Goal: Task Accomplishment & Management: Complete application form

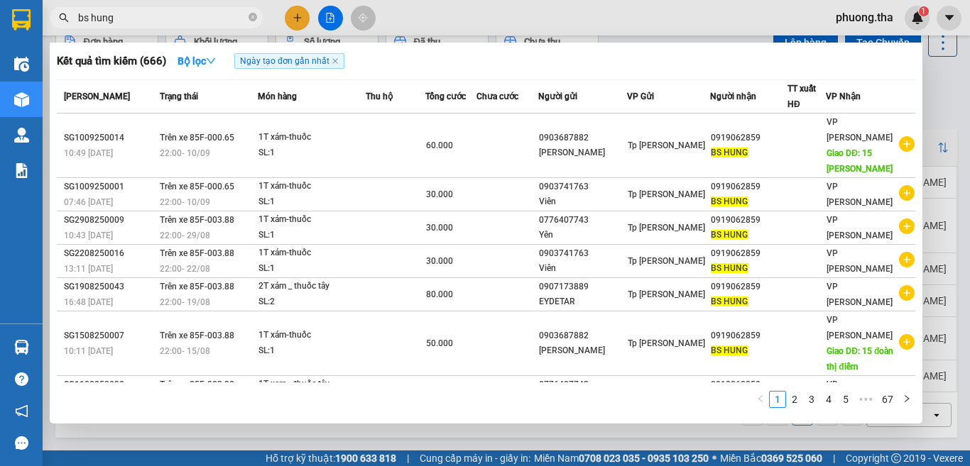
type input "bs hung"
click at [302, 15] on div at bounding box center [485, 233] width 970 height 466
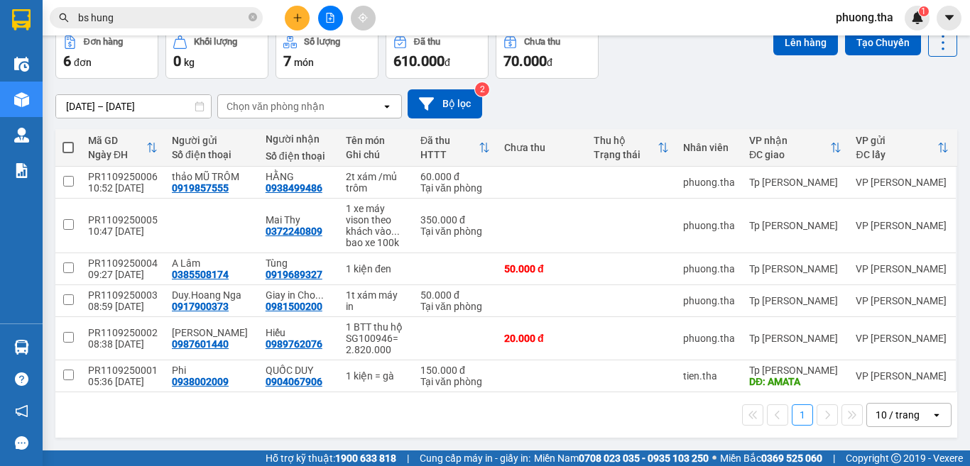
click at [302, 15] on icon "plus" at bounding box center [297, 18] width 10 height 10
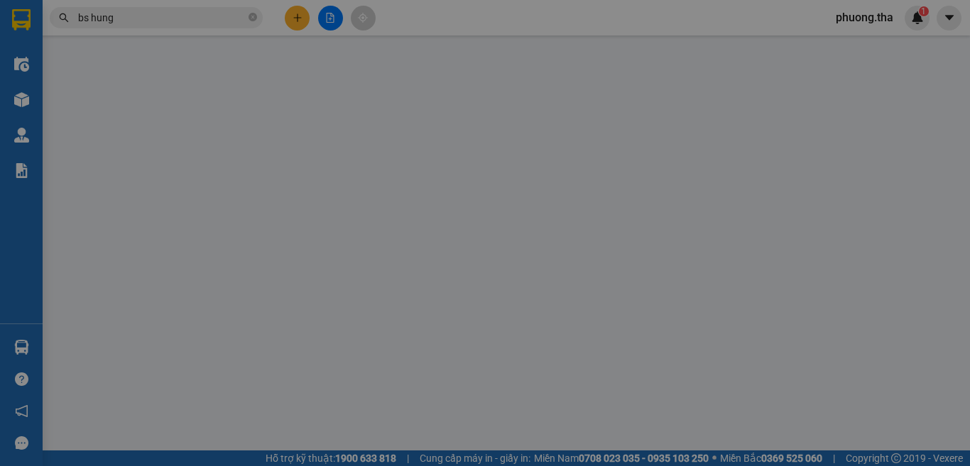
click at [302, 15] on div "Yêu cầu xuất hóa đơn điện tử" at bounding box center [231, 23] width 150 height 33
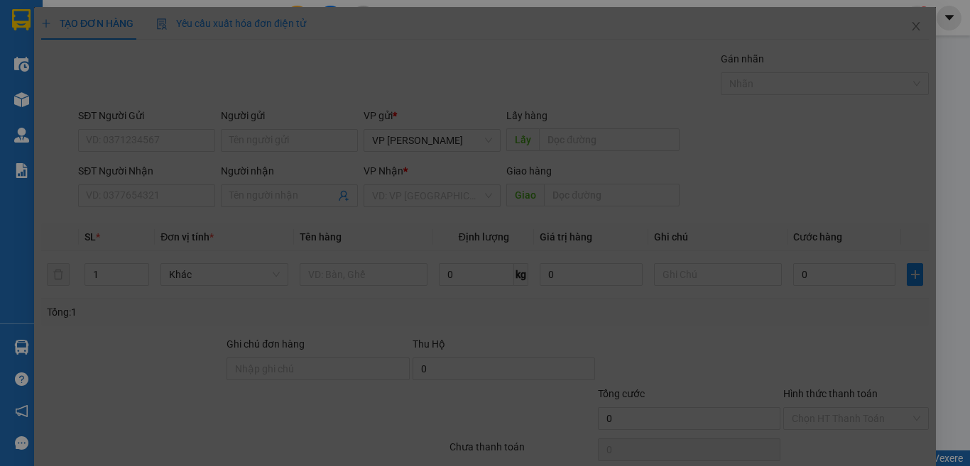
click at [302, 15] on div "Cần tạo đơn hàng để có thể xuất hóa đơn điện tử Xác nhận tạo đơn hàng? Quay lại…" at bounding box center [484, 266] width 901 height 518
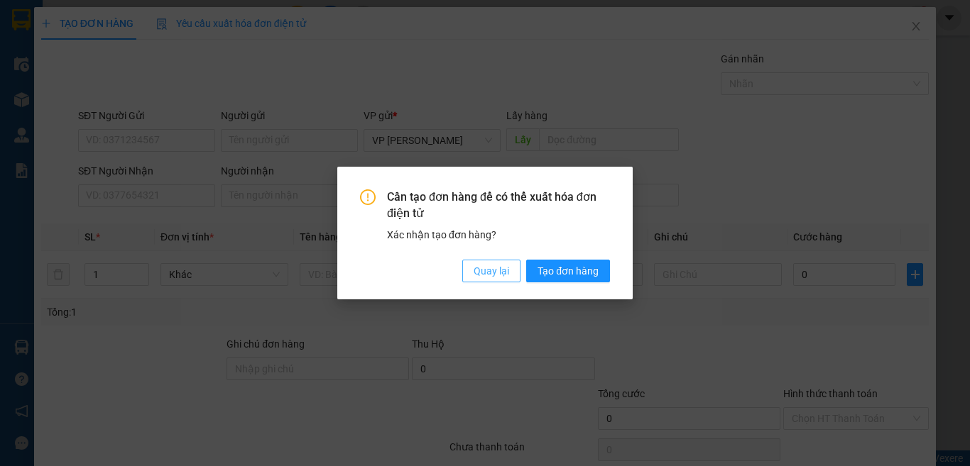
drag, startPoint x: 488, startPoint y: 273, endPoint x: 533, endPoint y: 246, distance: 51.9
click at [535, 247] on div "Cần tạo đơn hàng để có thể xuất hóa đơn điện tử Xác nhận tạo đơn hàng? Quay lại…" at bounding box center [485, 236] width 250 height 93
click at [474, 277] on span "Quay lại" at bounding box center [490, 271] width 35 height 16
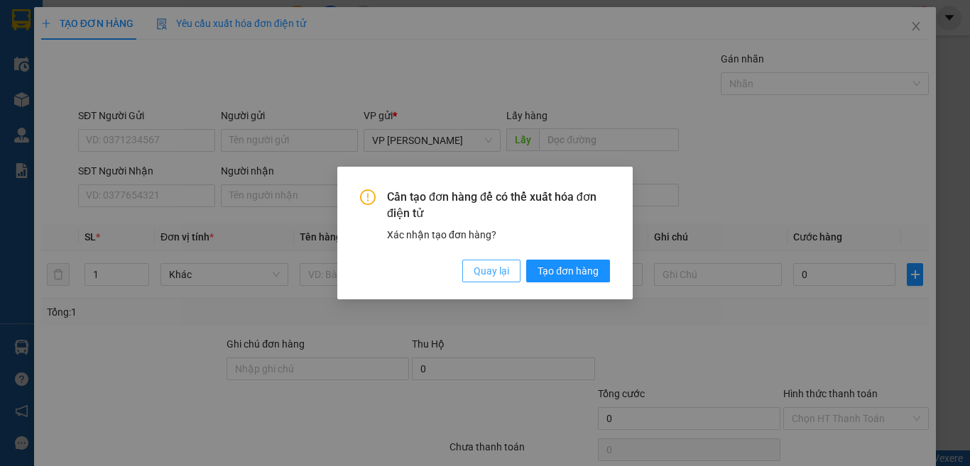
click at [488, 270] on span "Quay lại" at bounding box center [490, 271] width 35 height 16
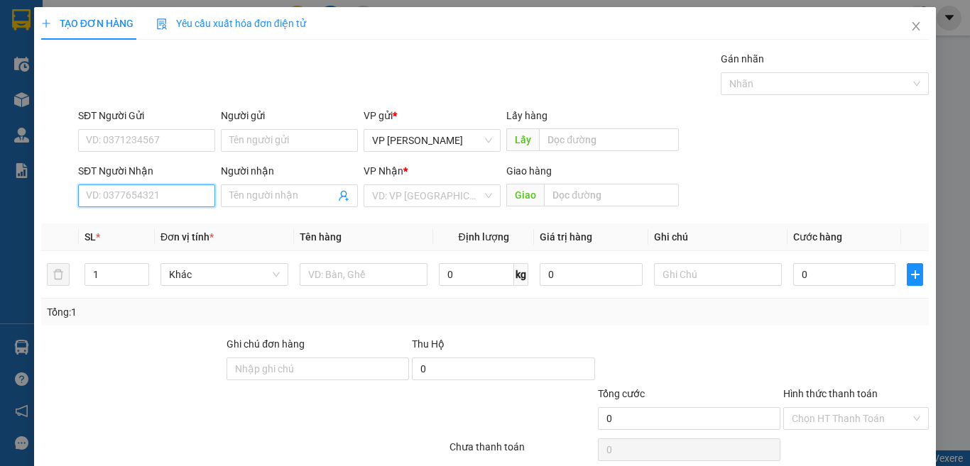
click at [195, 202] on input "SĐT Người Nhận" at bounding box center [146, 196] width 137 height 23
click at [195, 187] on input "SĐT Người Nhận" at bounding box center [146, 196] width 137 height 23
click at [365, 200] on div "VD: VP [GEOGRAPHIC_DATA]" at bounding box center [431, 196] width 137 height 23
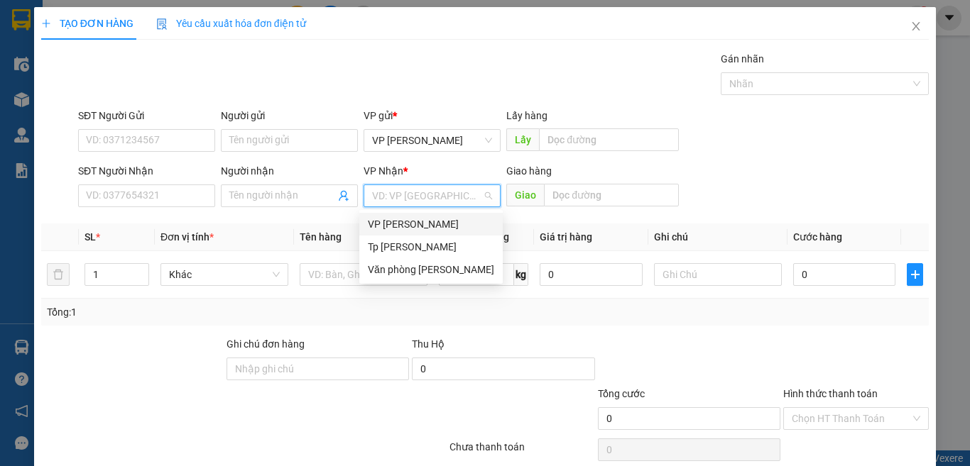
click at [393, 224] on div "VP [PERSON_NAME]" at bounding box center [431, 224] width 126 height 16
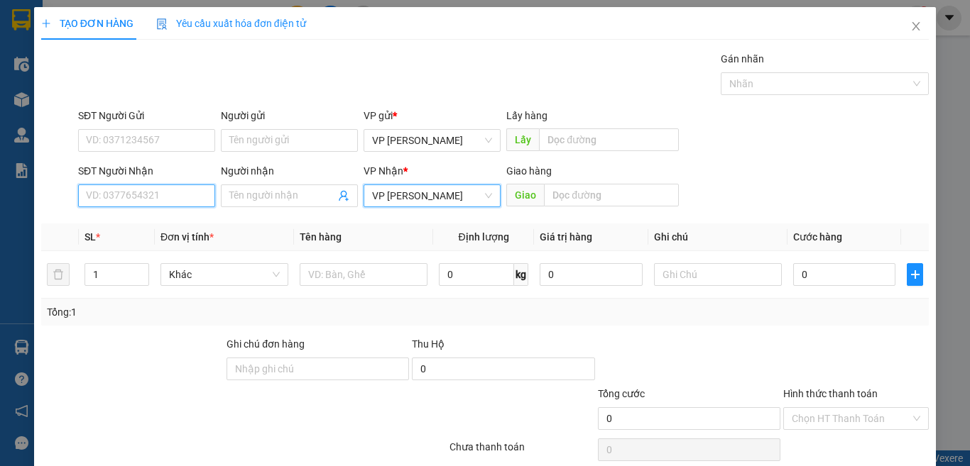
click at [172, 194] on input "SĐT Người Nhận" at bounding box center [146, 196] width 137 height 23
type input "0889215851"
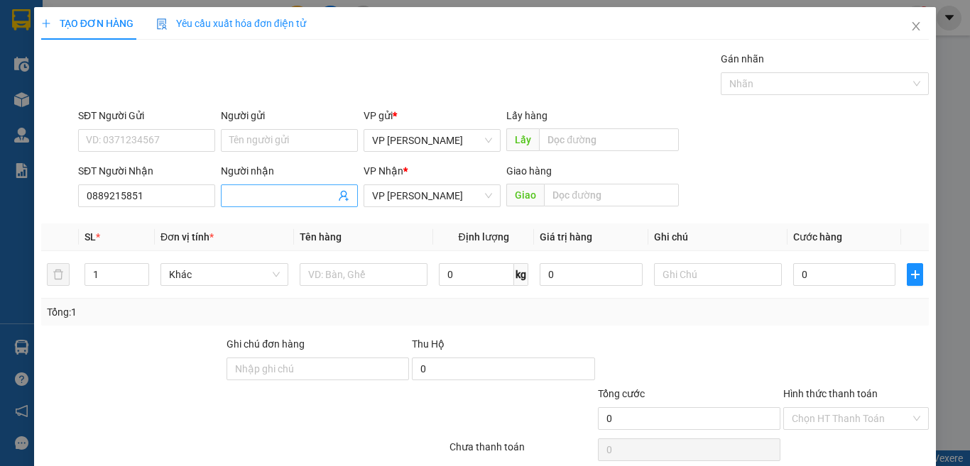
click at [247, 198] on input "Người nhận" at bounding box center [282, 196] width 106 height 16
type input "huy"
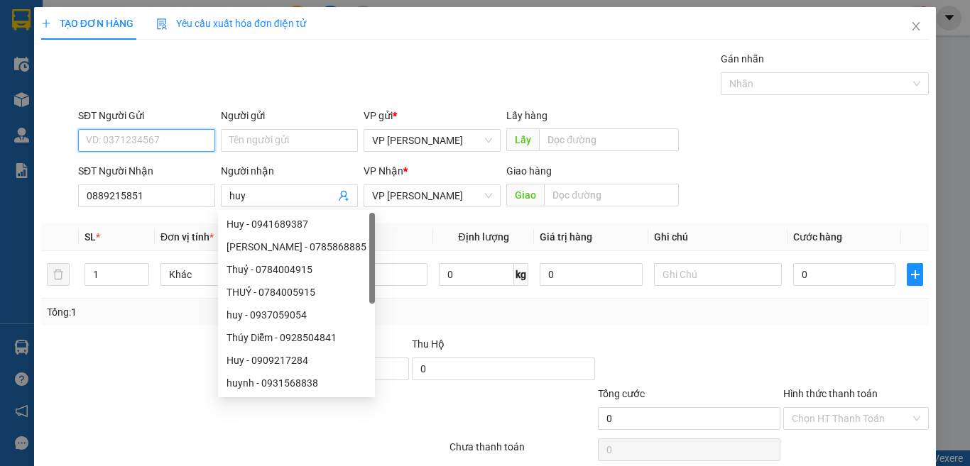
click at [176, 143] on input "SĐT Người Gửi" at bounding box center [146, 140] width 137 height 23
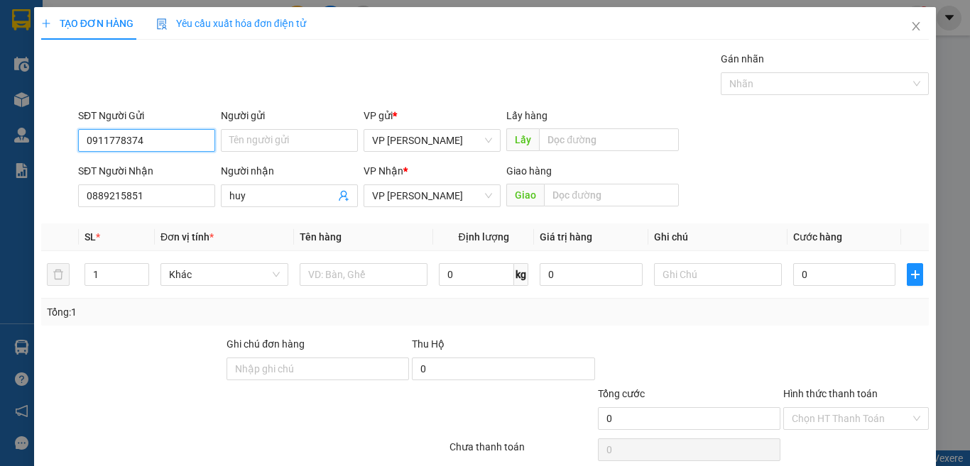
click at [156, 136] on input "0911778374" at bounding box center [146, 140] width 137 height 23
type input "0911778374"
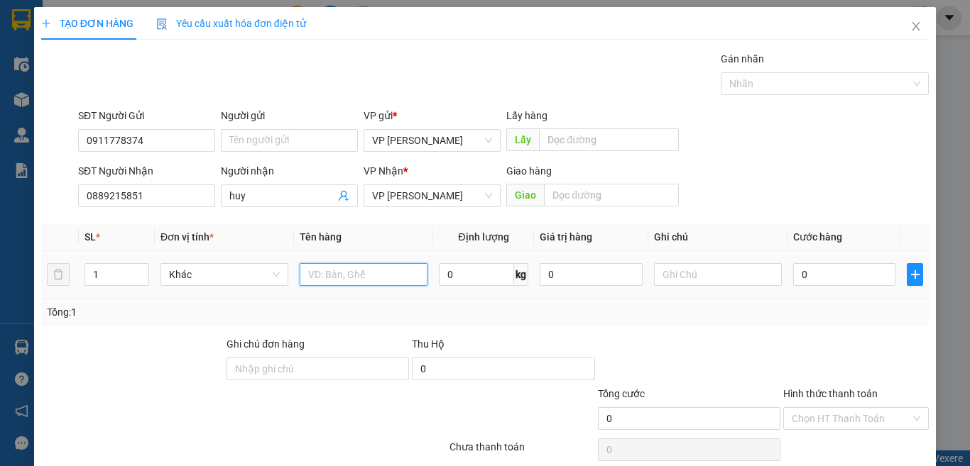
click at [349, 274] on input "text" at bounding box center [364, 274] width 128 height 23
paste input "ị"
paste input "ó"
paste input "ă"
paste input "úo"
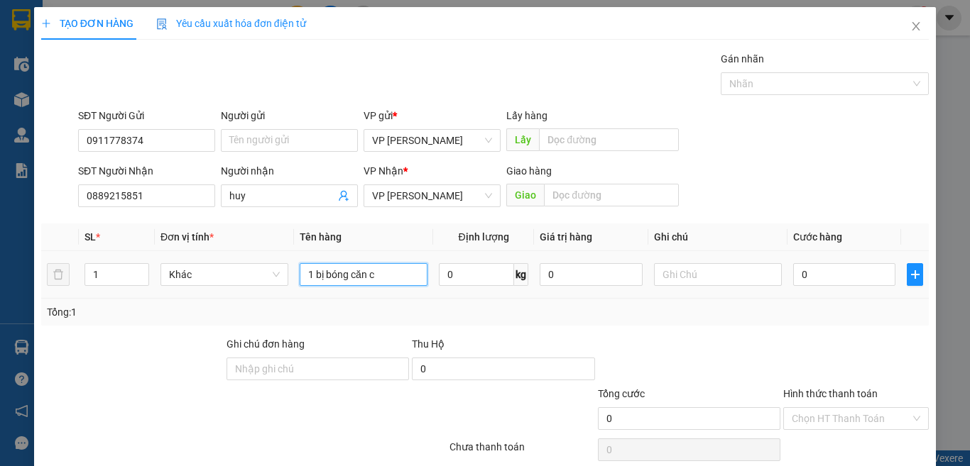
paste input "ướ"
type input "1 bị bóng căn cước"
click at [818, 269] on input "0" at bounding box center [844, 274] width 102 height 23
type input "2"
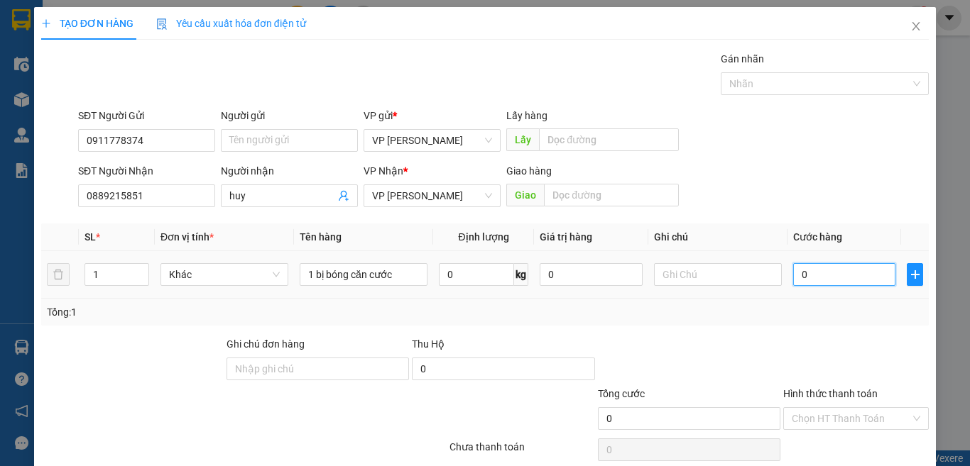
type input "2"
type input "20"
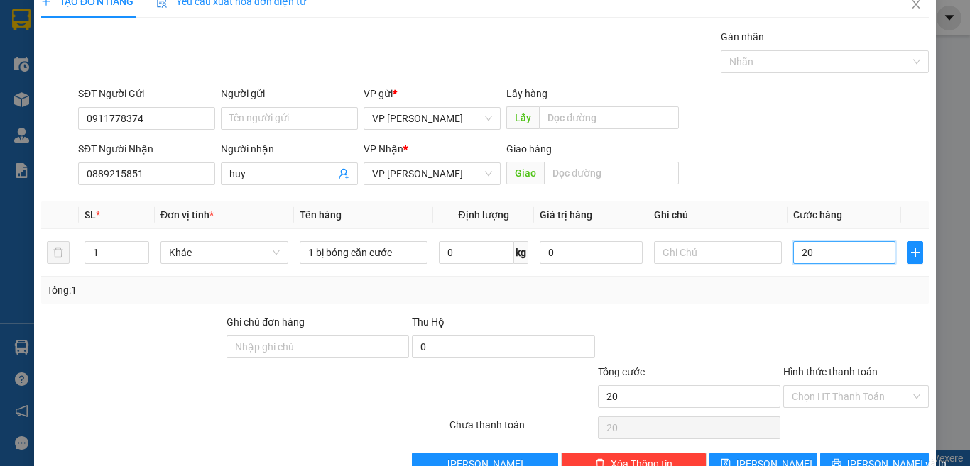
scroll to position [59, 0]
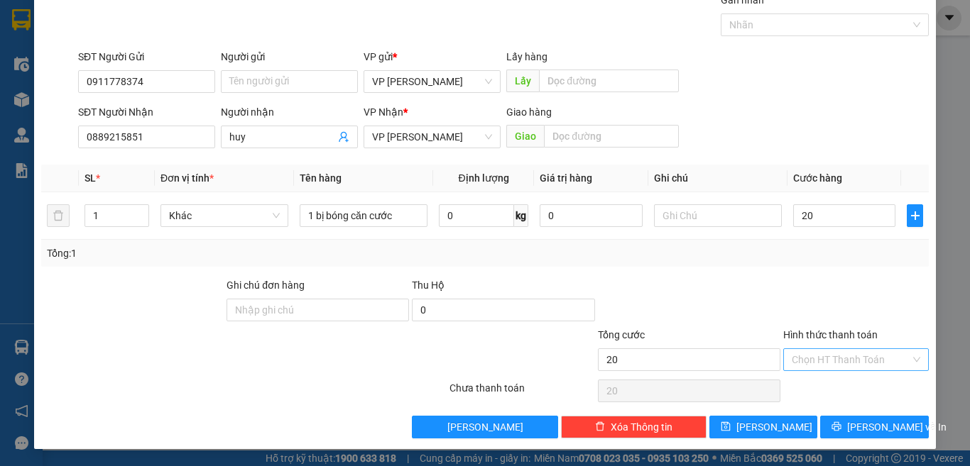
type input "20.000"
click at [843, 362] on input "Hình thức thanh toán" at bounding box center [850, 359] width 119 height 21
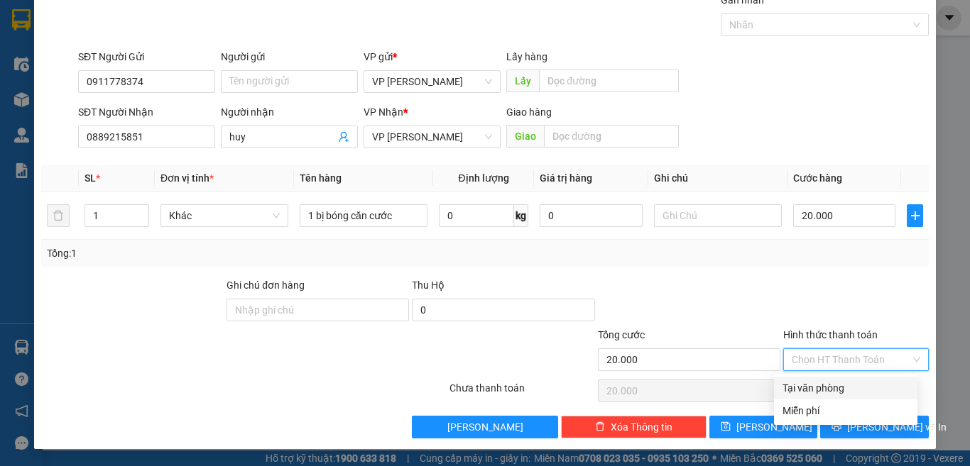
click at [835, 386] on div "Tại văn phòng" at bounding box center [845, 388] width 126 height 16
type input "0"
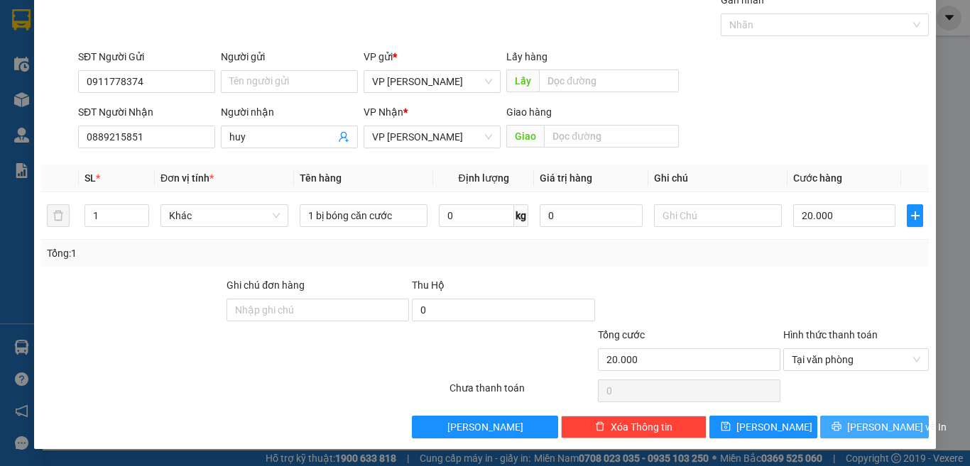
click at [838, 416] on button "[PERSON_NAME] và In" at bounding box center [874, 427] width 109 height 23
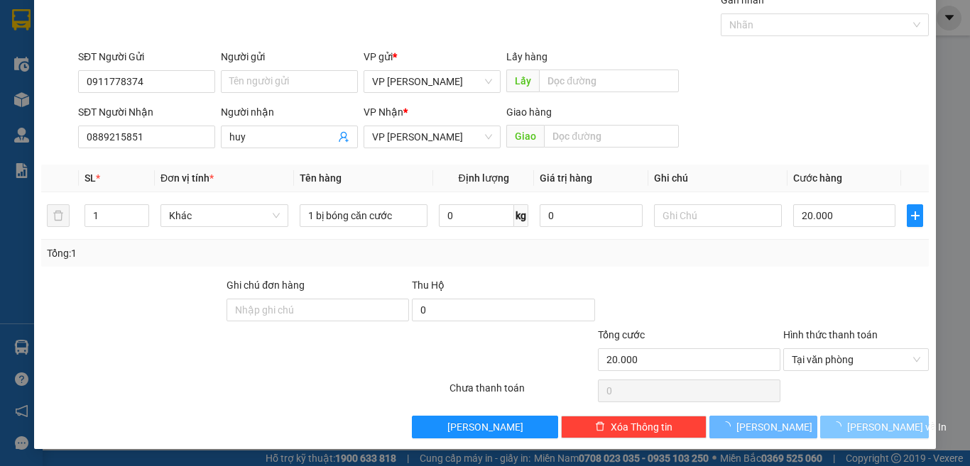
click at [840, 420] on span "button" at bounding box center [839, 428] width 16 height 16
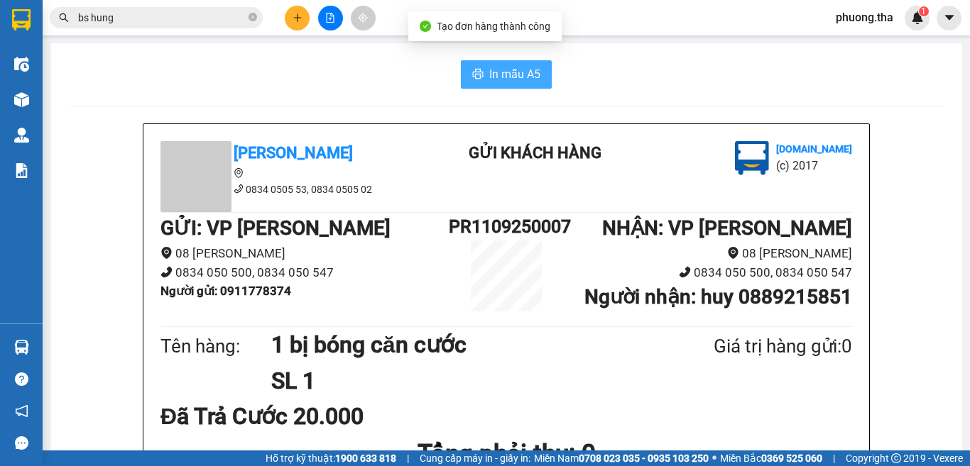
click at [506, 77] on span "In mẫu A5" at bounding box center [514, 74] width 51 height 18
click at [301, 13] on icon "plus" at bounding box center [297, 18] width 10 height 10
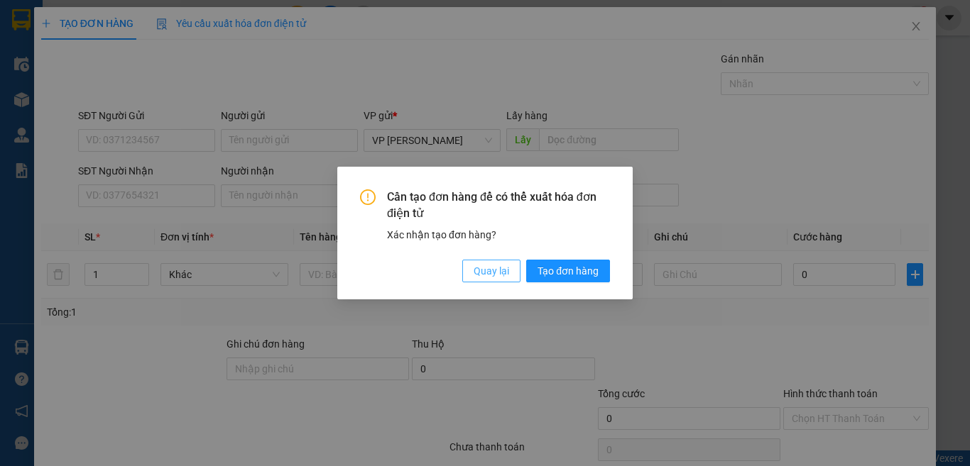
click at [477, 265] on span "Quay lại" at bounding box center [490, 271] width 35 height 16
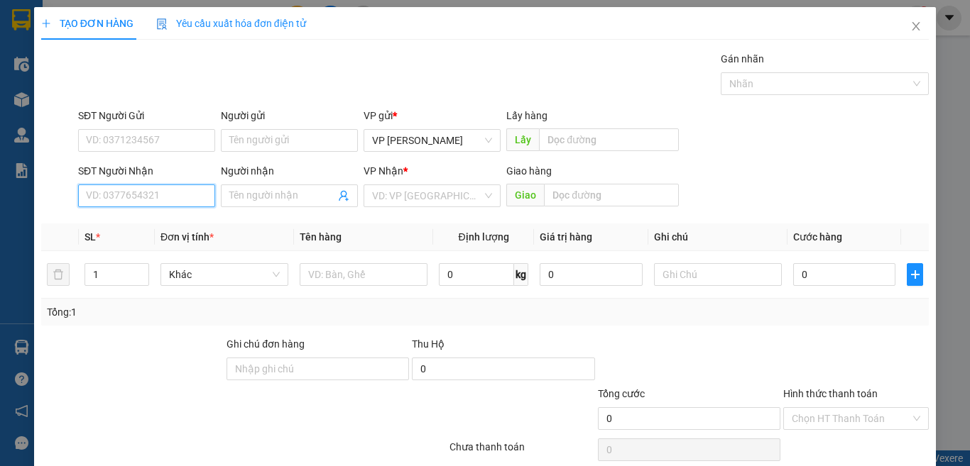
click at [193, 192] on input "SĐT Người Nhận" at bounding box center [146, 196] width 137 height 23
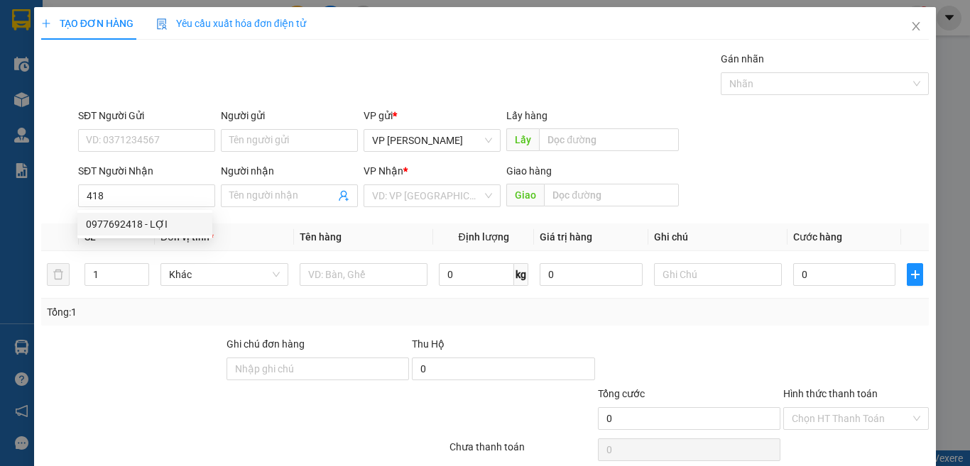
click at [137, 236] on div "0977692418 0977692418 - LỢI" at bounding box center [144, 224] width 135 height 28
click at [135, 225] on th "SL *" at bounding box center [117, 238] width 76 height 28
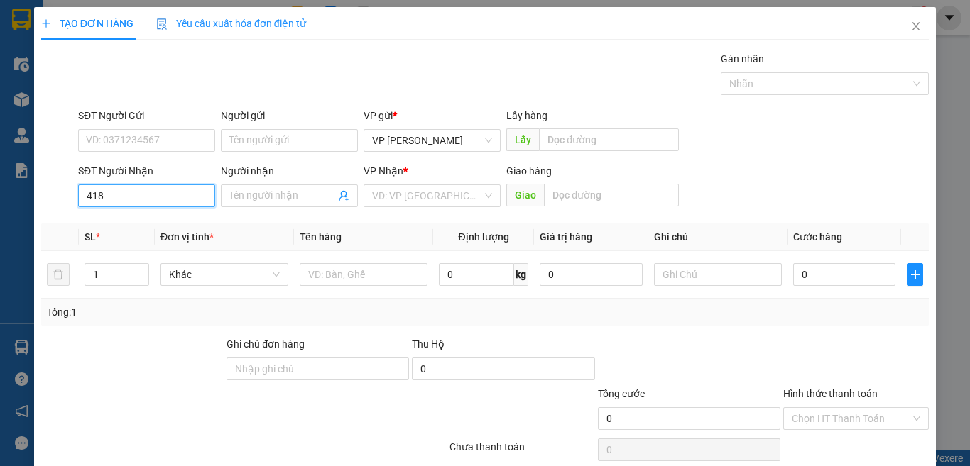
click at [114, 197] on input "418" at bounding box center [146, 196] width 137 height 23
click at [124, 225] on div "0977692418 - LỢI" at bounding box center [145, 224] width 118 height 16
type input "0977692418"
type input "LỢI"
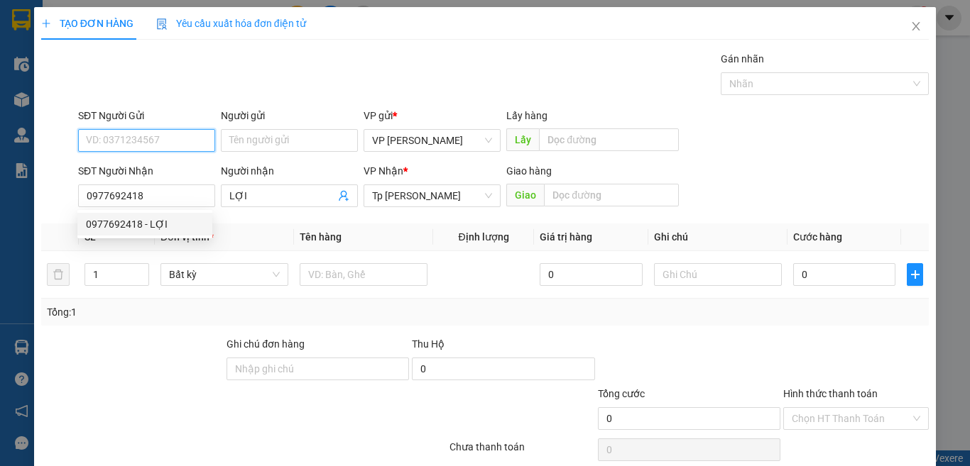
click at [147, 133] on input "SĐT Người Gửi" at bounding box center [146, 140] width 137 height 23
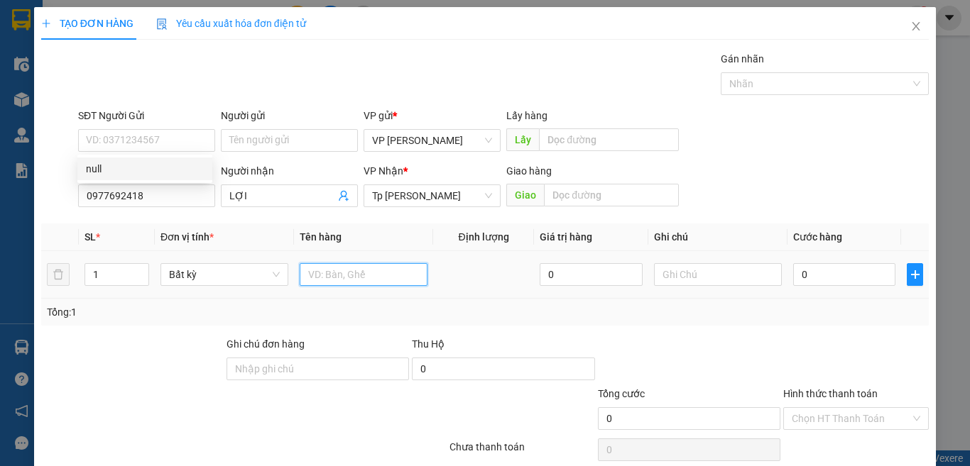
click at [335, 283] on input "text" at bounding box center [364, 274] width 128 height 23
paste input "ám"
type input "1T xám nho"
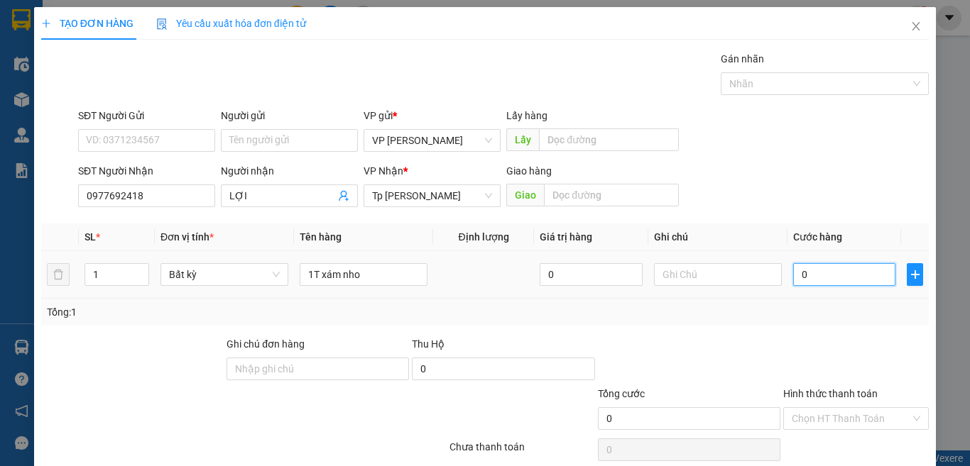
click at [827, 268] on input "0" at bounding box center [844, 274] width 102 height 23
type input "3"
type input "30"
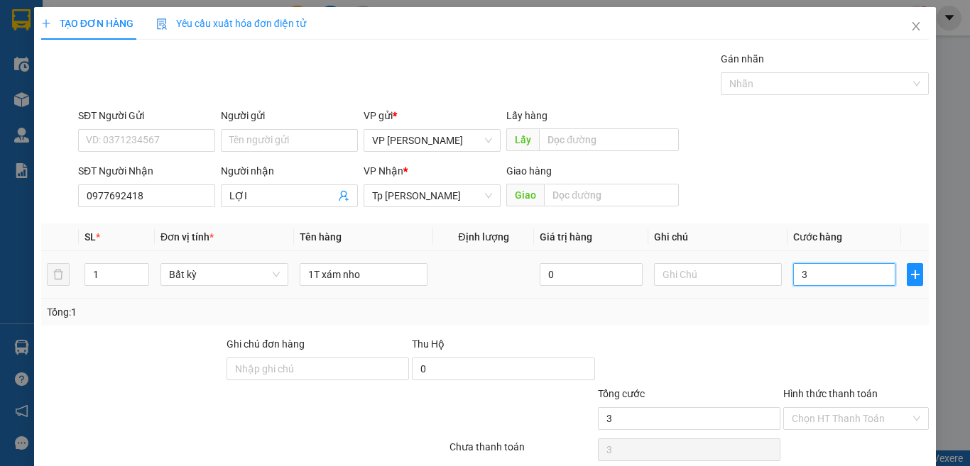
type input "30"
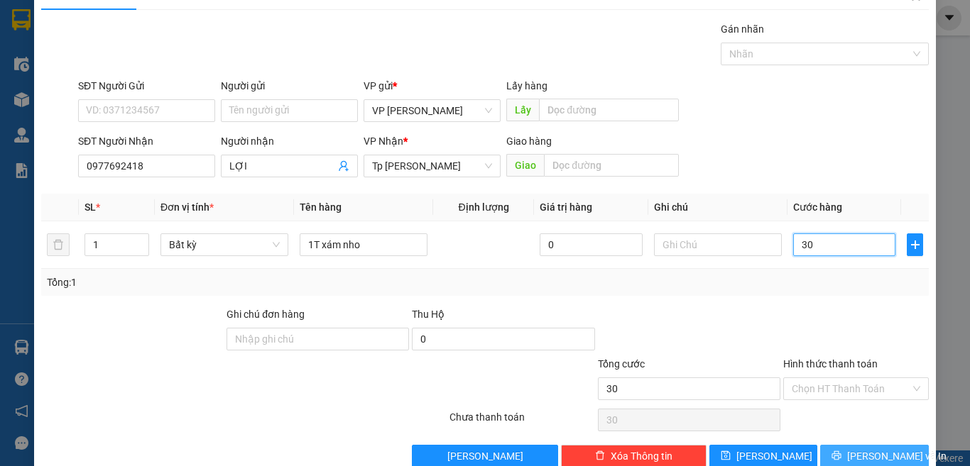
scroll to position [59, 0]
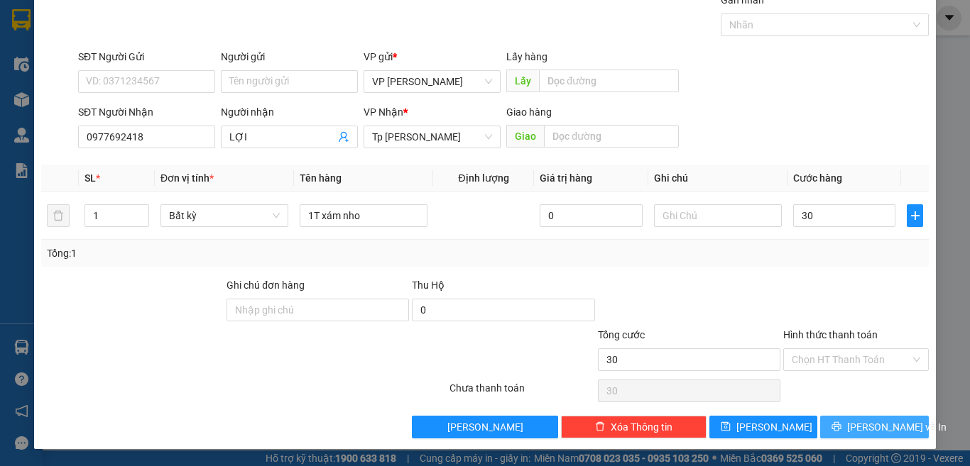
type input "30.000"
click at [823, 427] on button "[PERSON_NAME] và In" at bounding box center [874, 427] width 109 height 23
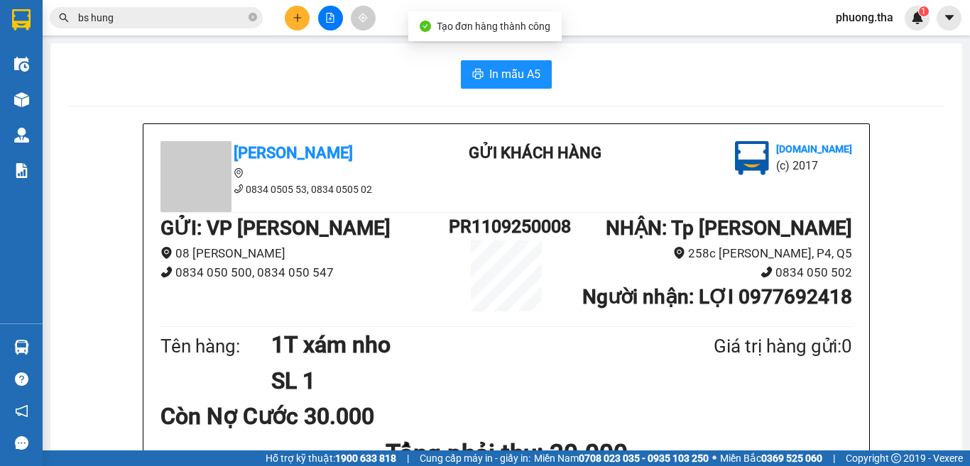
click at [475, 63] on button "In mẫu A5" at bounding box center [506, 74] width 91 height 28
click at [417, 84] on div "In mẫu A5" at bounding box center [505, 74] width 877 height 28
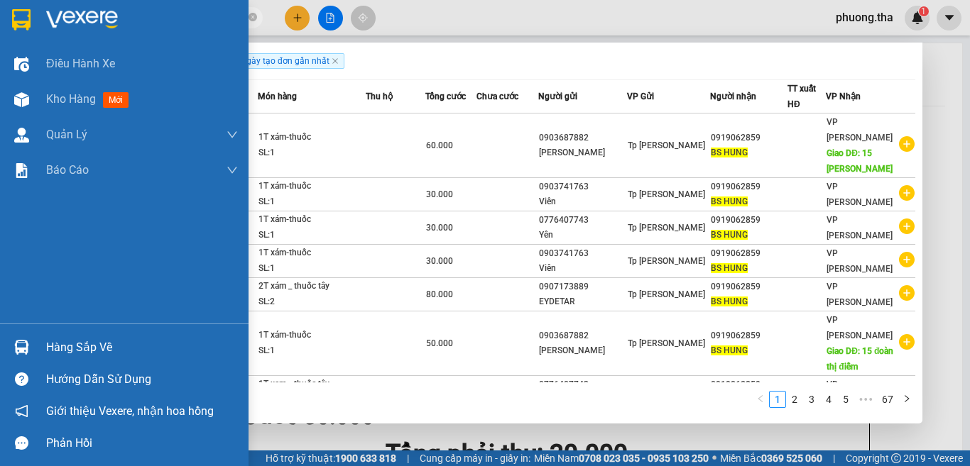
drag, startPoint x: 86, startPoint y: 29, endPoint x: 969, endPoint y: 99, distance: 885.8
click at [92, 31] on section "Kết quả tìm kiếm ( 666 ) Bộ lọc Ngày tạo đơn gần nhất Mã ĐH Trạng thái Món hàng…" at bounding box center [485, 233] width 970 height 466
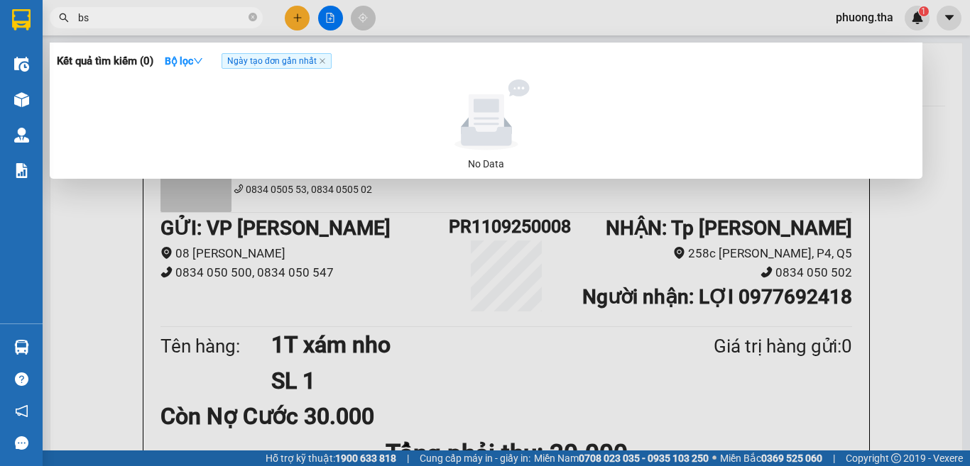
type input "b"
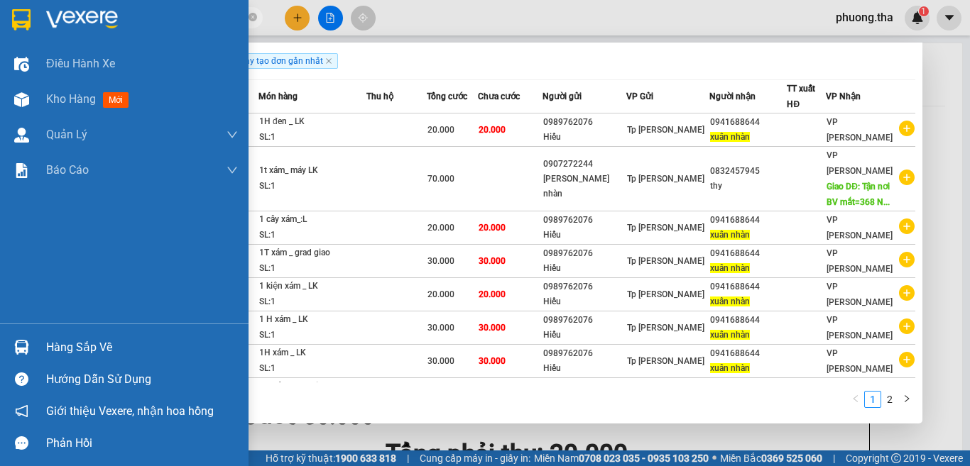
drag, startPoint x: 138, startPoint y: 16, endPoint x: 612, endPoint y: 69, distance: 477.1
click at [51, 37] on section "Kết quả tìm kiếm ( 20 ) Bộ lọc Ngày tạo đơn gần nhất Mã ĐH Trạng thái Món hàng …" at bounding box center [485, 233] width 970 height 466
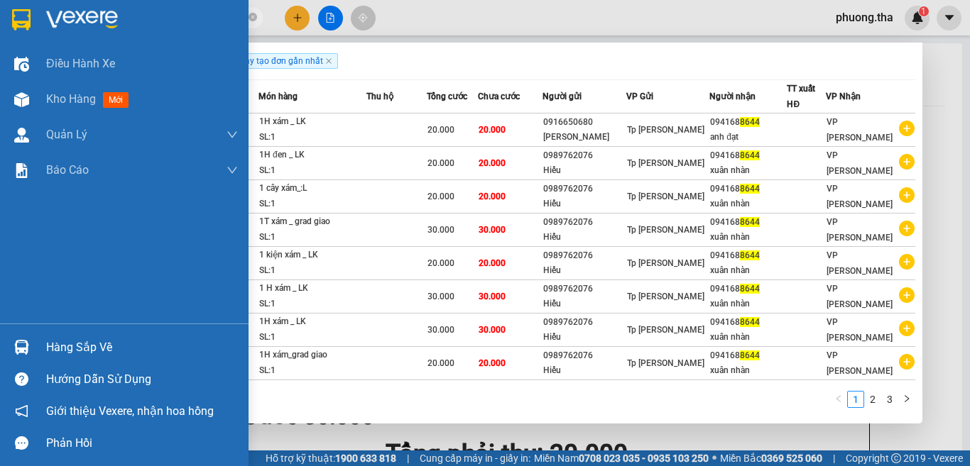
drag, startPoint x: 106, startPoint y: 20, endPoint x: 969, endPoint y: 40, distance: 863.4
click at [59, 25] on section "Kết quả tìm kiếm ( 28 ) Bộ lọc Ngày tạo đơn gần nhất Mã ĐH Trạng thái Món hàng …" at bounding box center [485, 233] width 970 height 466
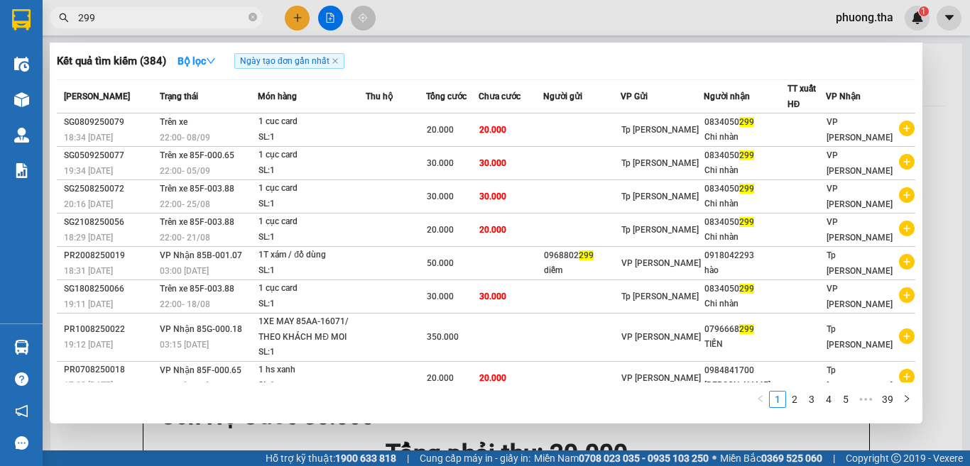
type input "299"
click at [937, 146] on div at bounding box center [485, 233] width 970 height 466
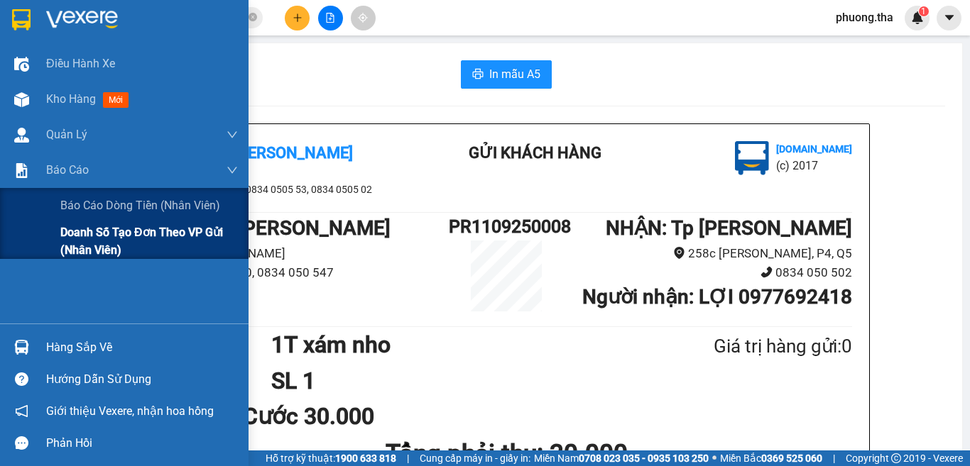
click at [97, 246] on span "Doanh số tạo đơn theo VP gửi (nhân viên)" at bounding box center [148, 241] width 177 height 35
